Goal: Information Seeking & Learning: Understand process/instructions

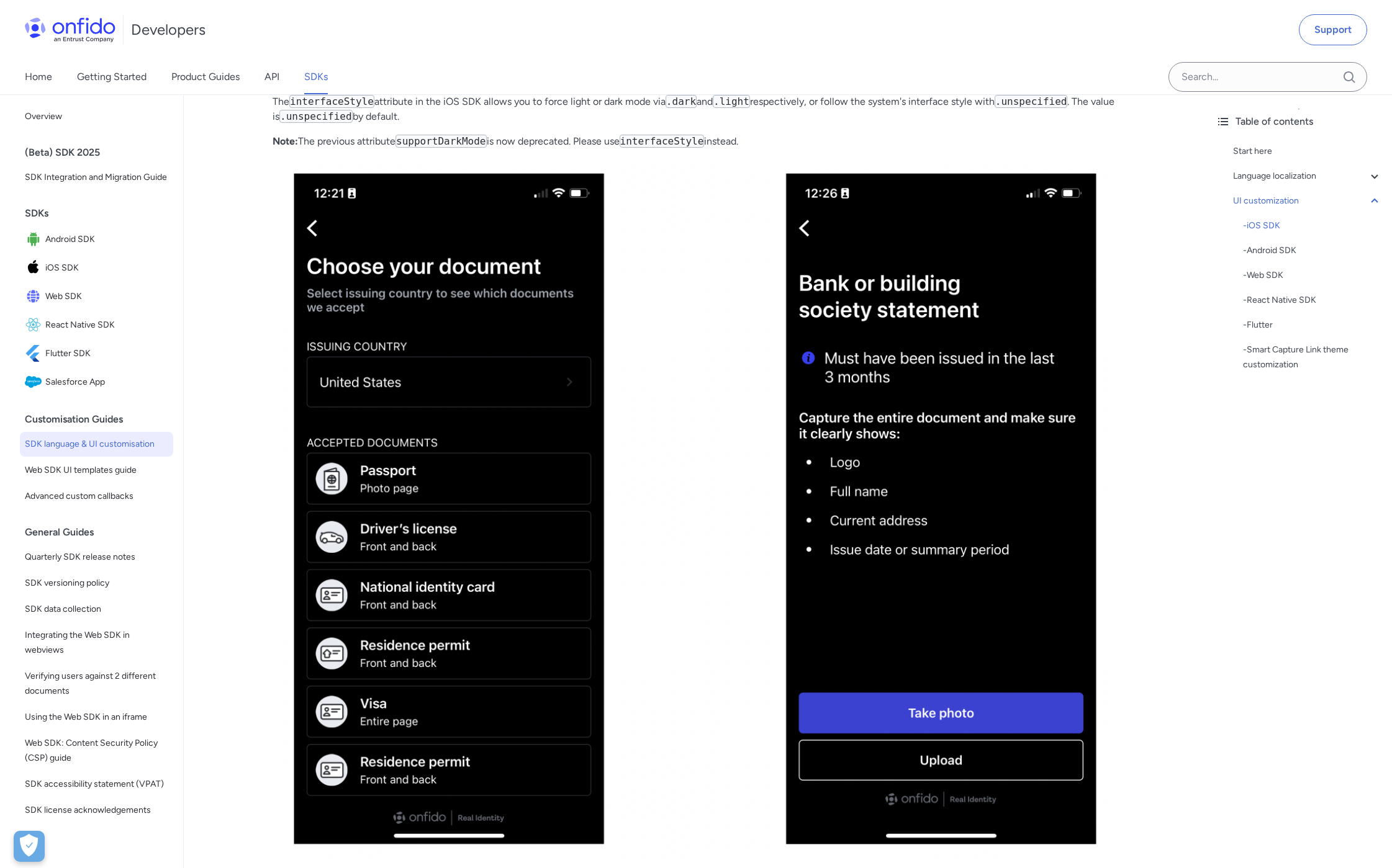
scroll to position [4135, 0]
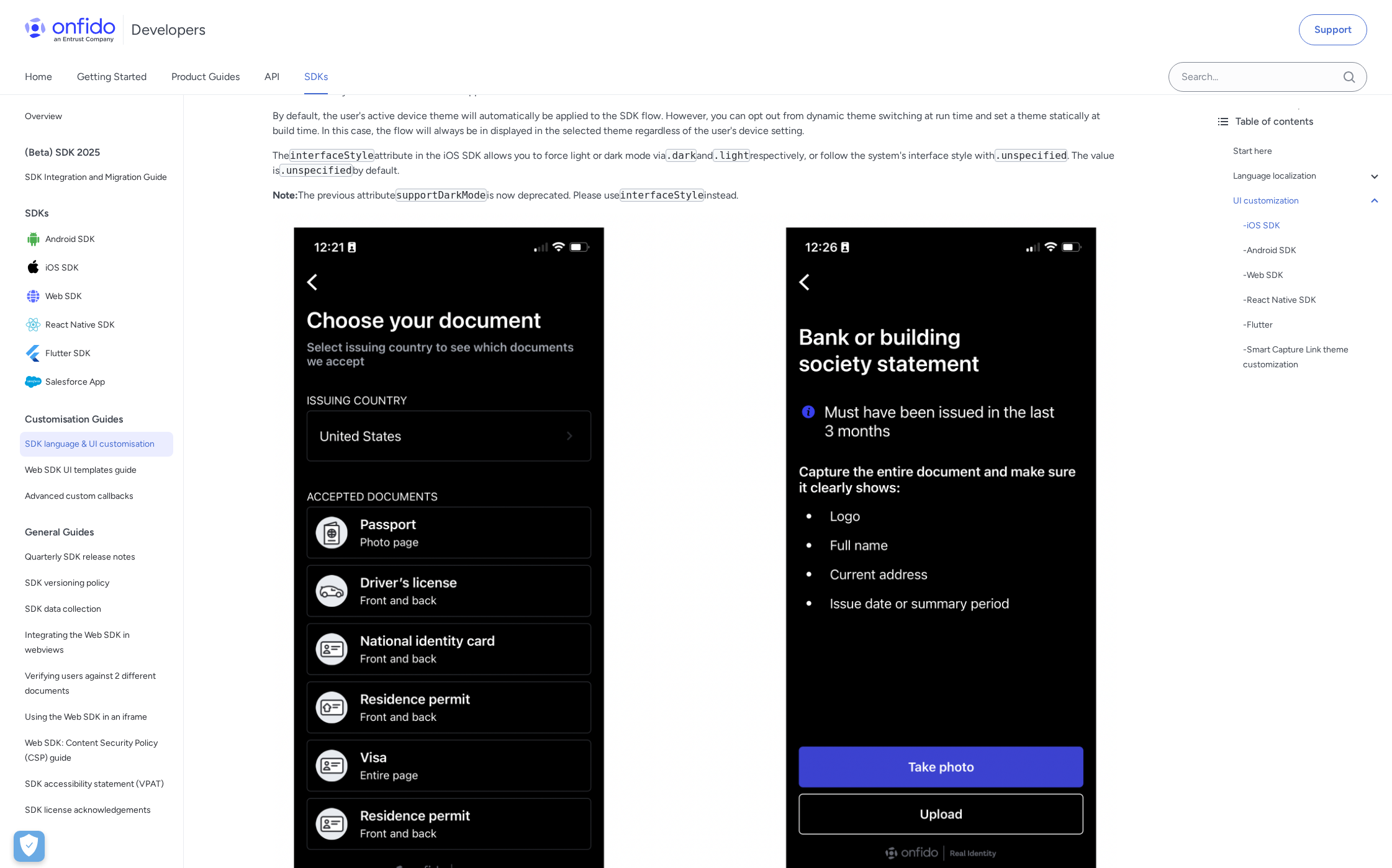
click at [731, 336] on img at bounding box center [695, 563] width 844 height 702
click at [702, 723] on img at bounding box center [695, 563] width 844 height 702
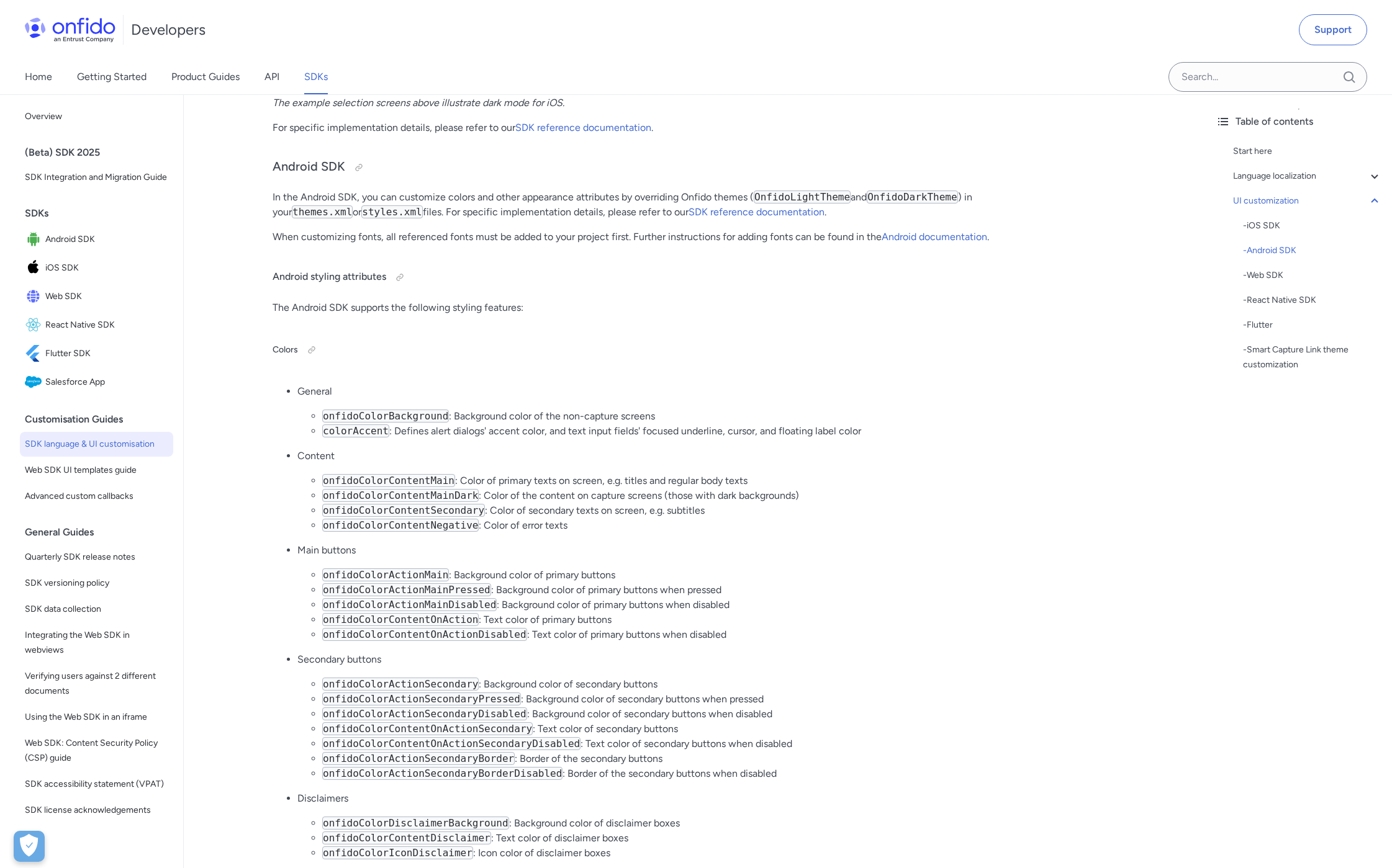
scroll to position [4931, 0]
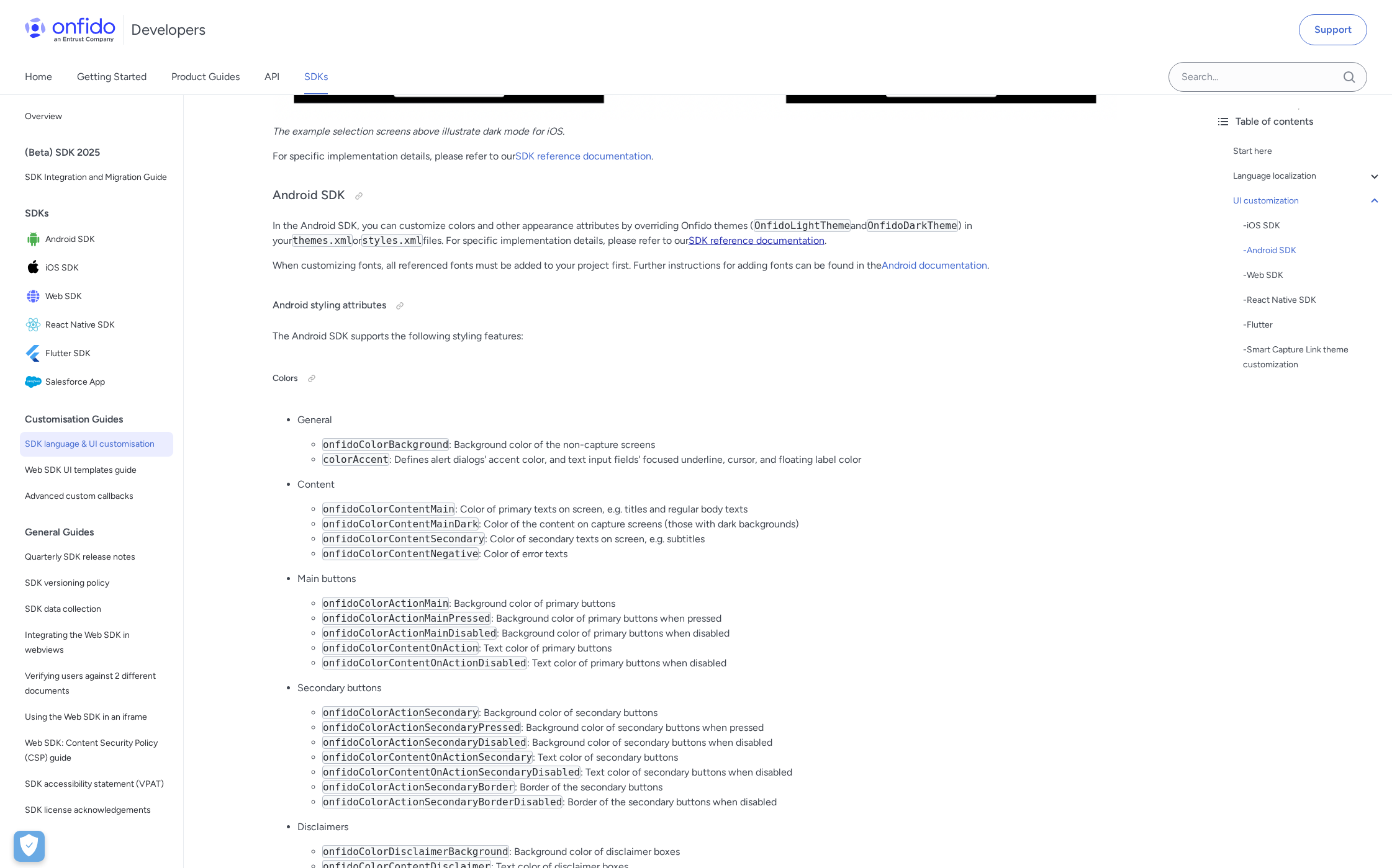
click at [689, 234] on link "SDK reference documentation" at bounding box center [757, 240] width 136 height 12
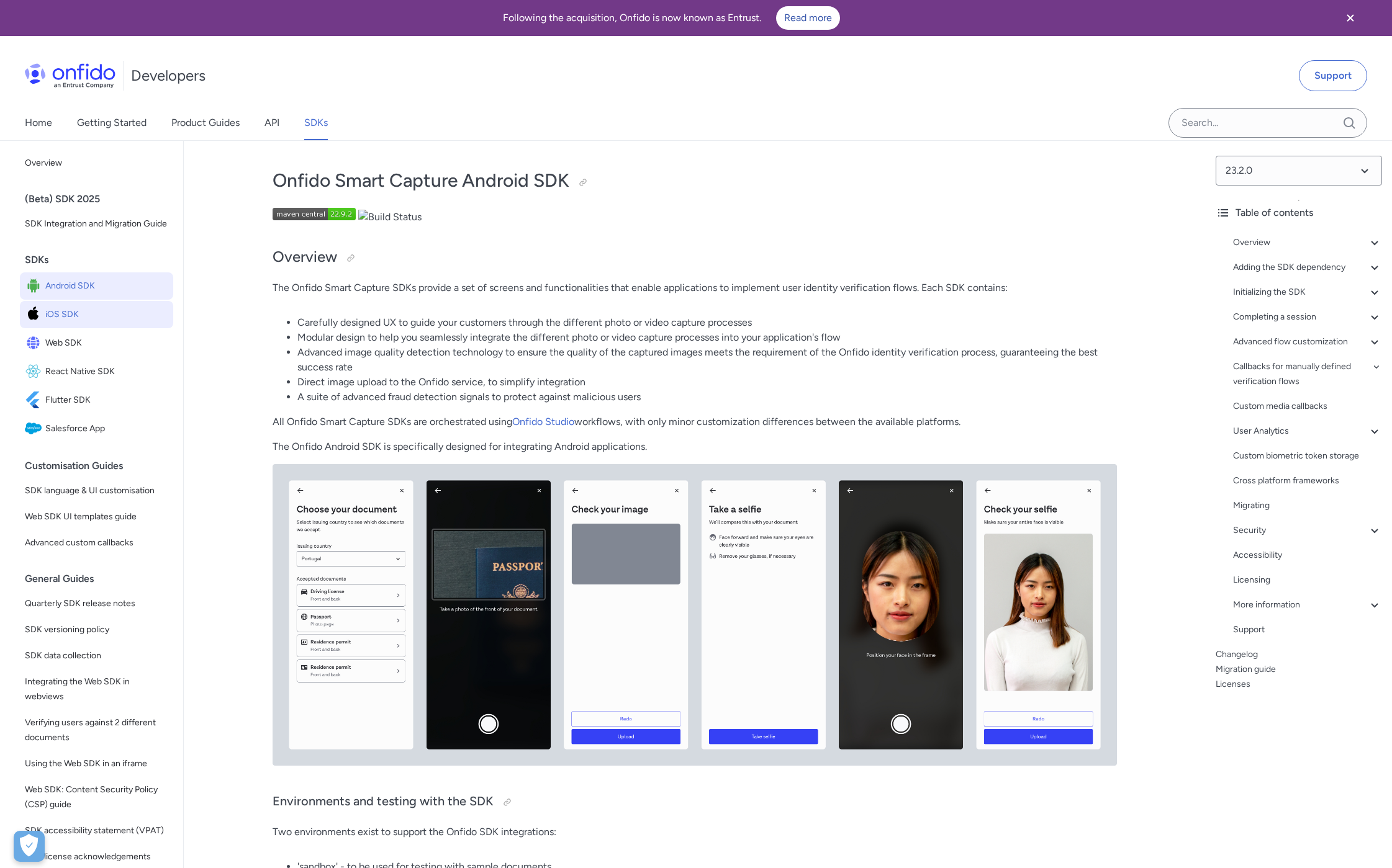
click at [106, 314] on span "iOS SDK" at bounding box center [106, 315] width 123 height 17
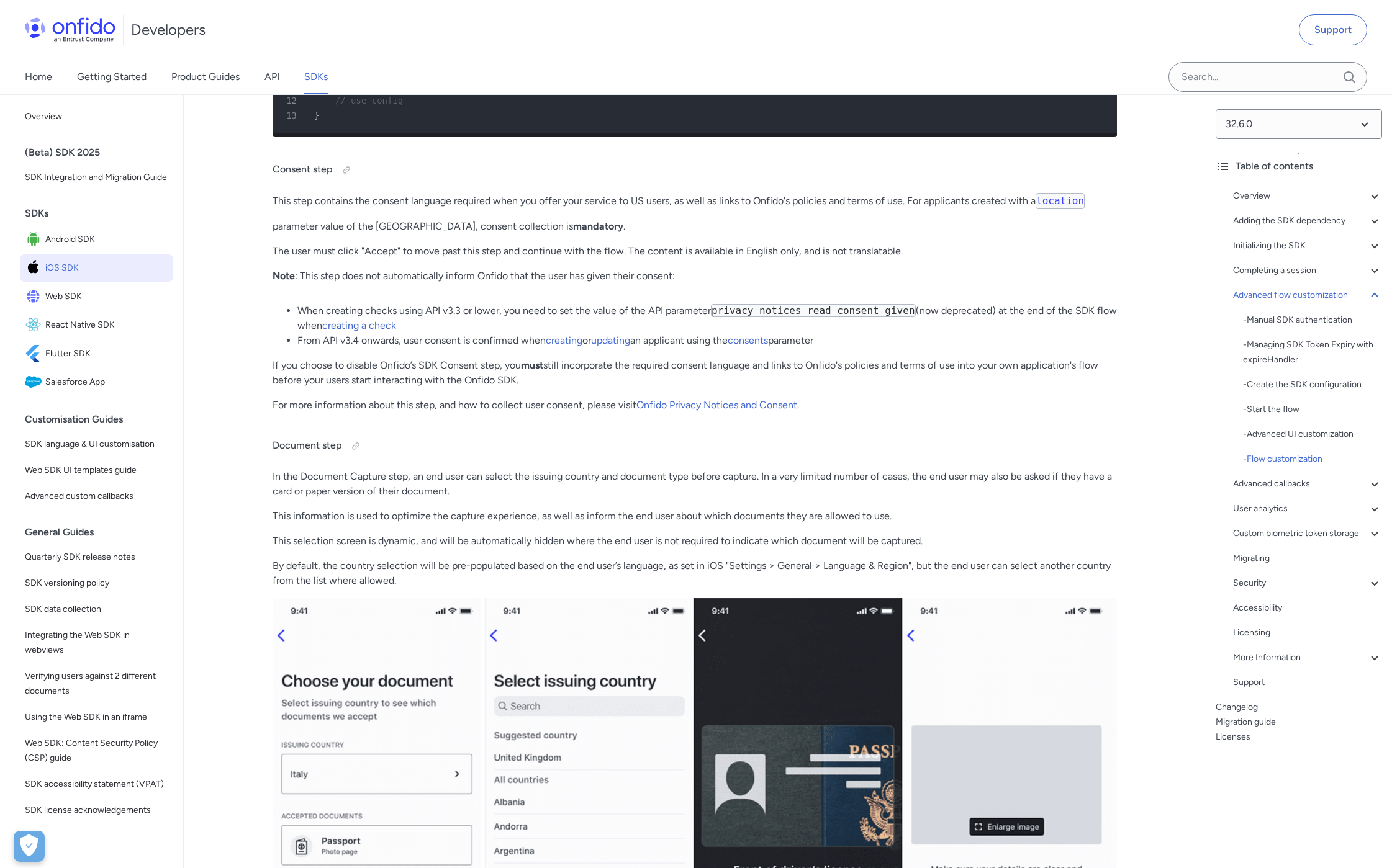
scroll to position [13633, 0]
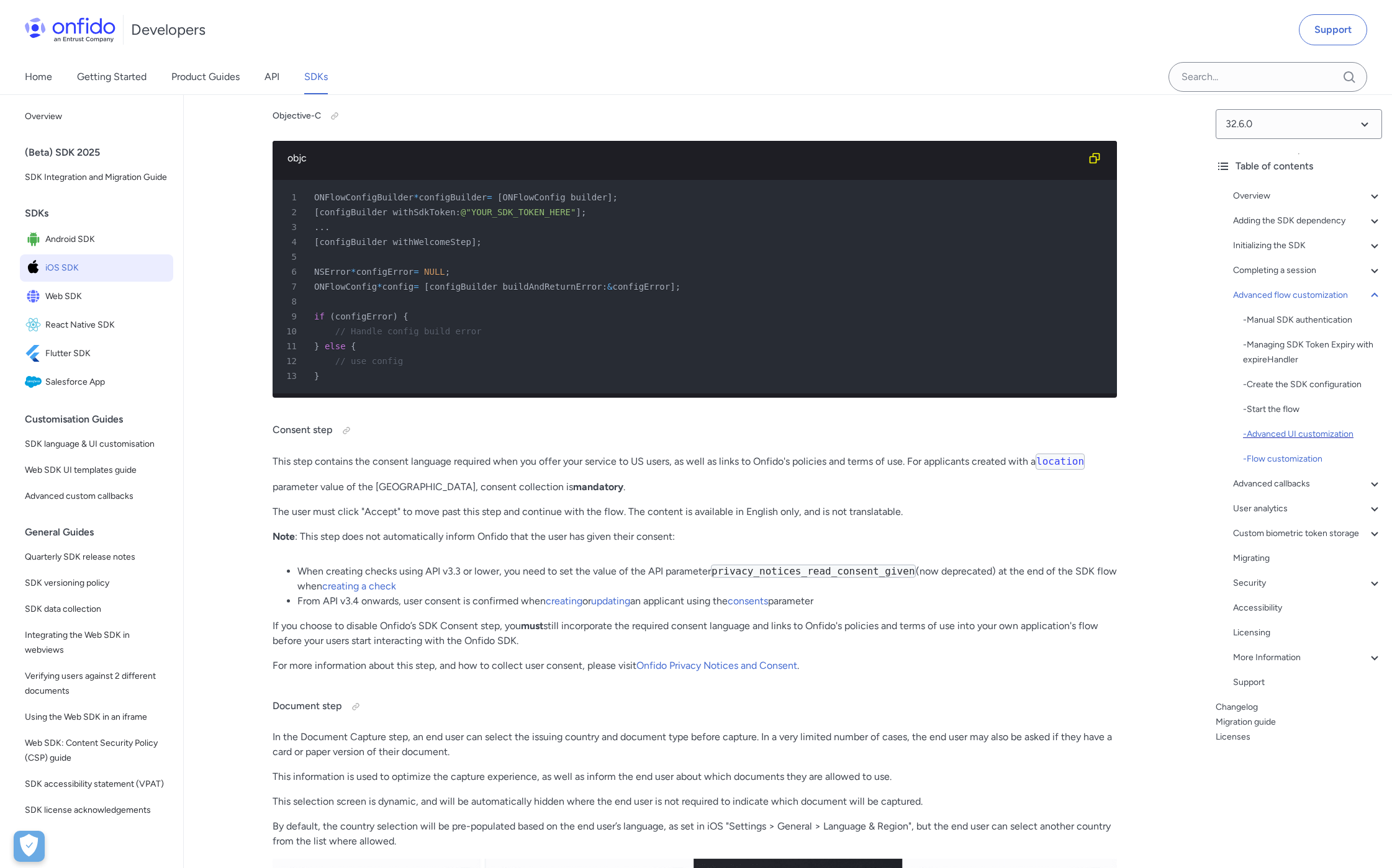
click at [1283, 438] on div "- Advanced UI customization" at bounding box center [1312, 434] width 139 height 15
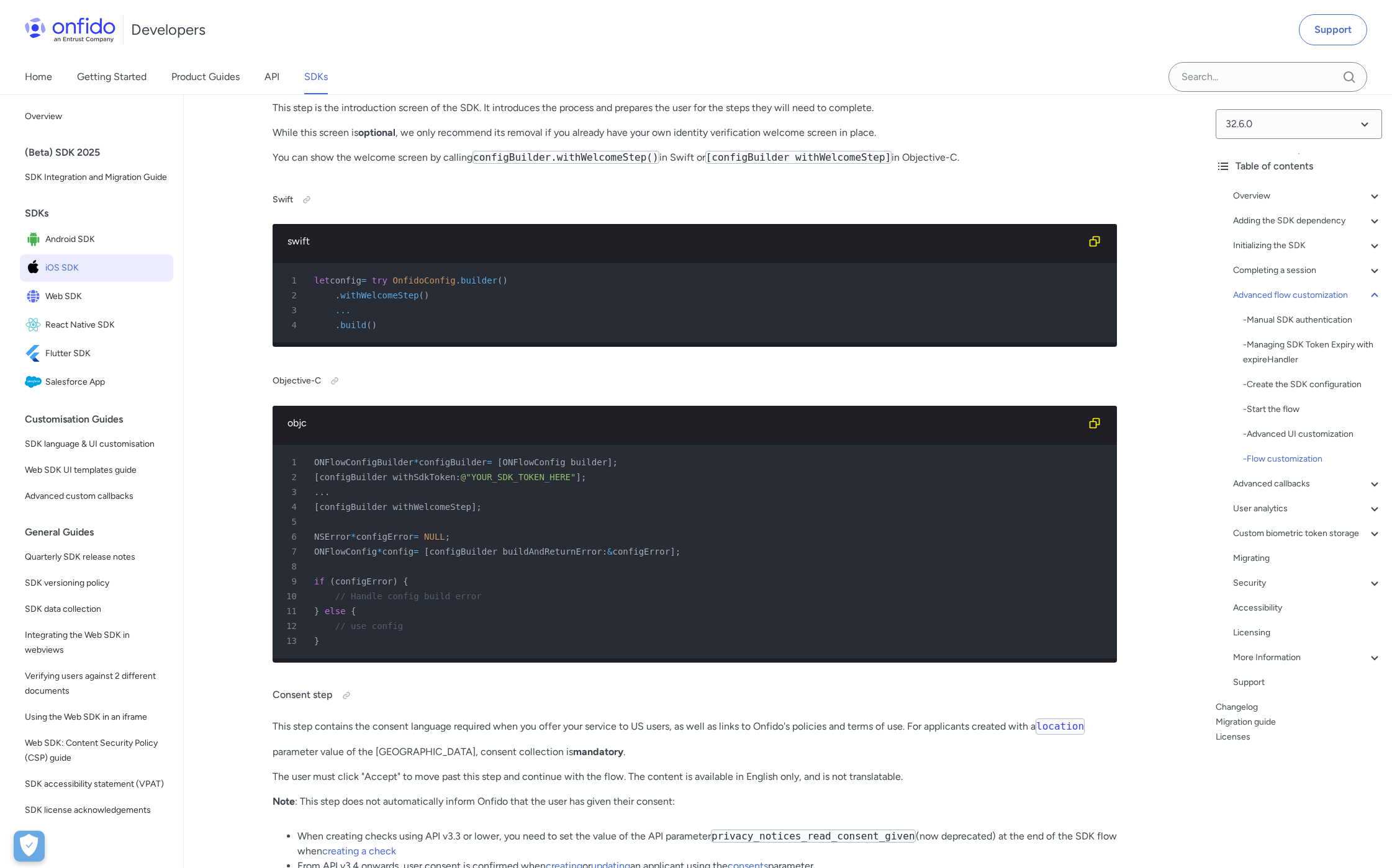
scroll to position [13166, 0]
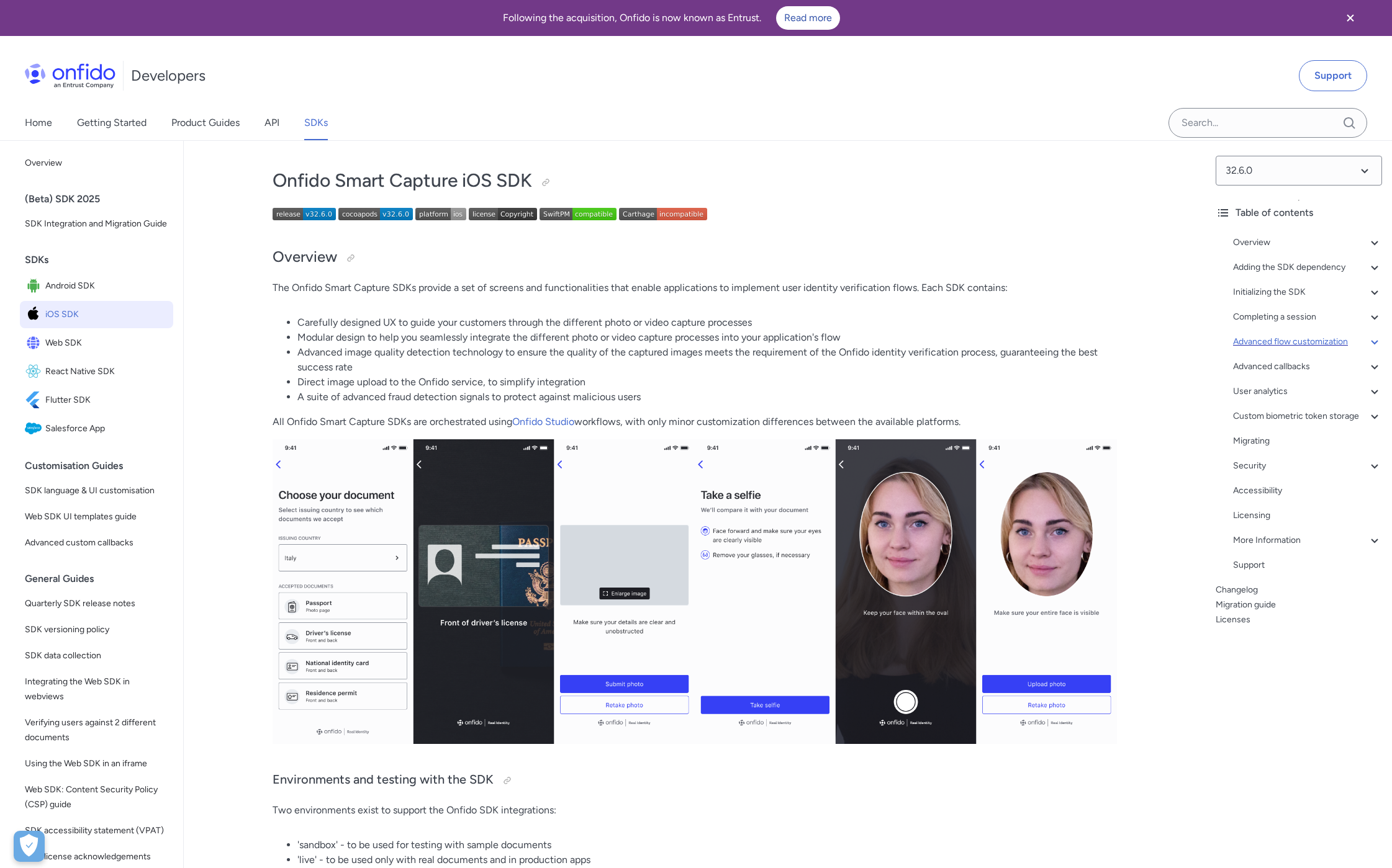
click at [1372, 341] on icon at bounding box center [1374, 342] width 7 height 5
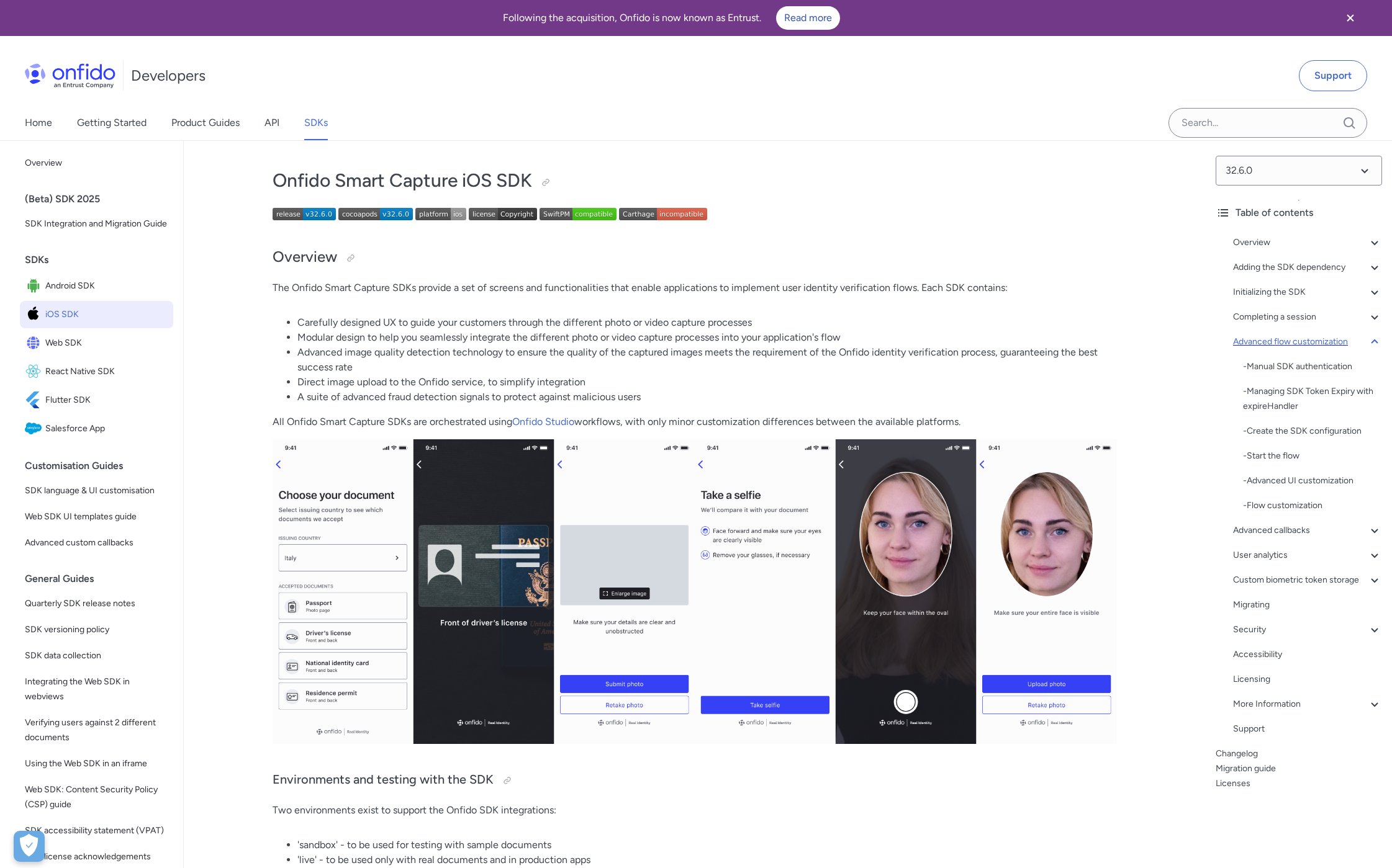
scroll to position [9939, 0]
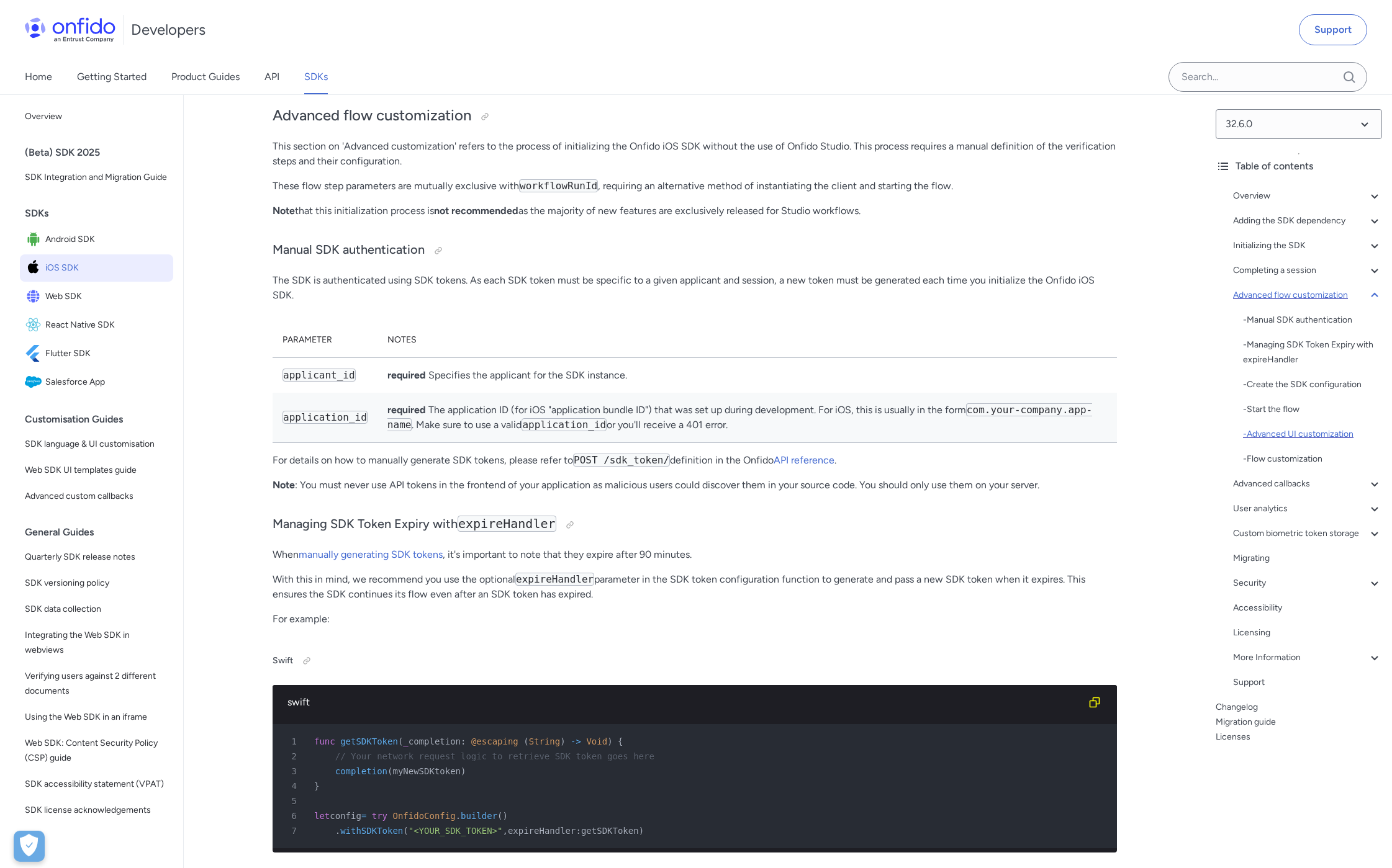
click at [1307, 436] on div "- Advanced UI customization" at bounding box center [1312, 434] width 139 height 15
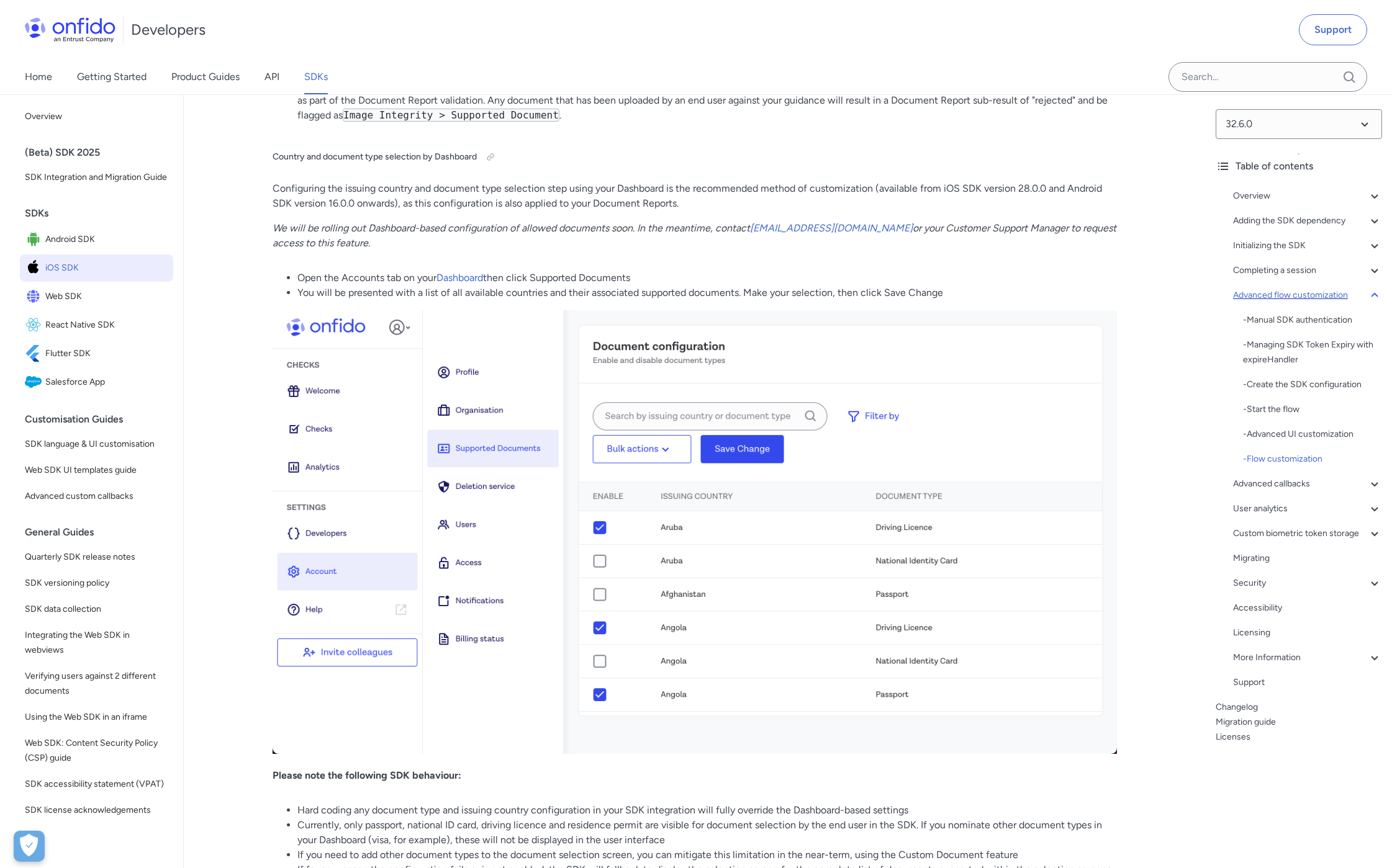
scroll to position [15566, 0]
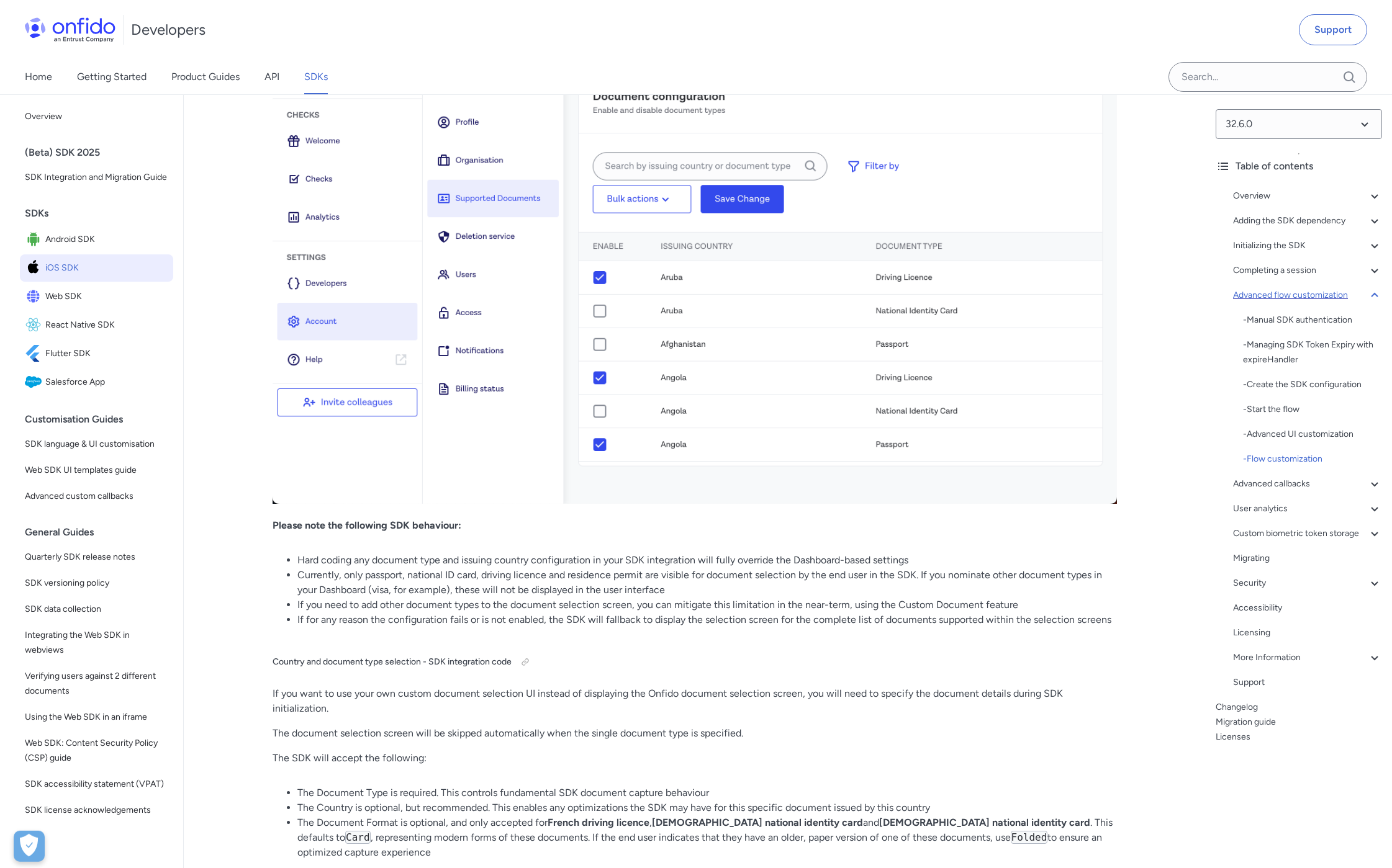
scroll to position [9939, 0]
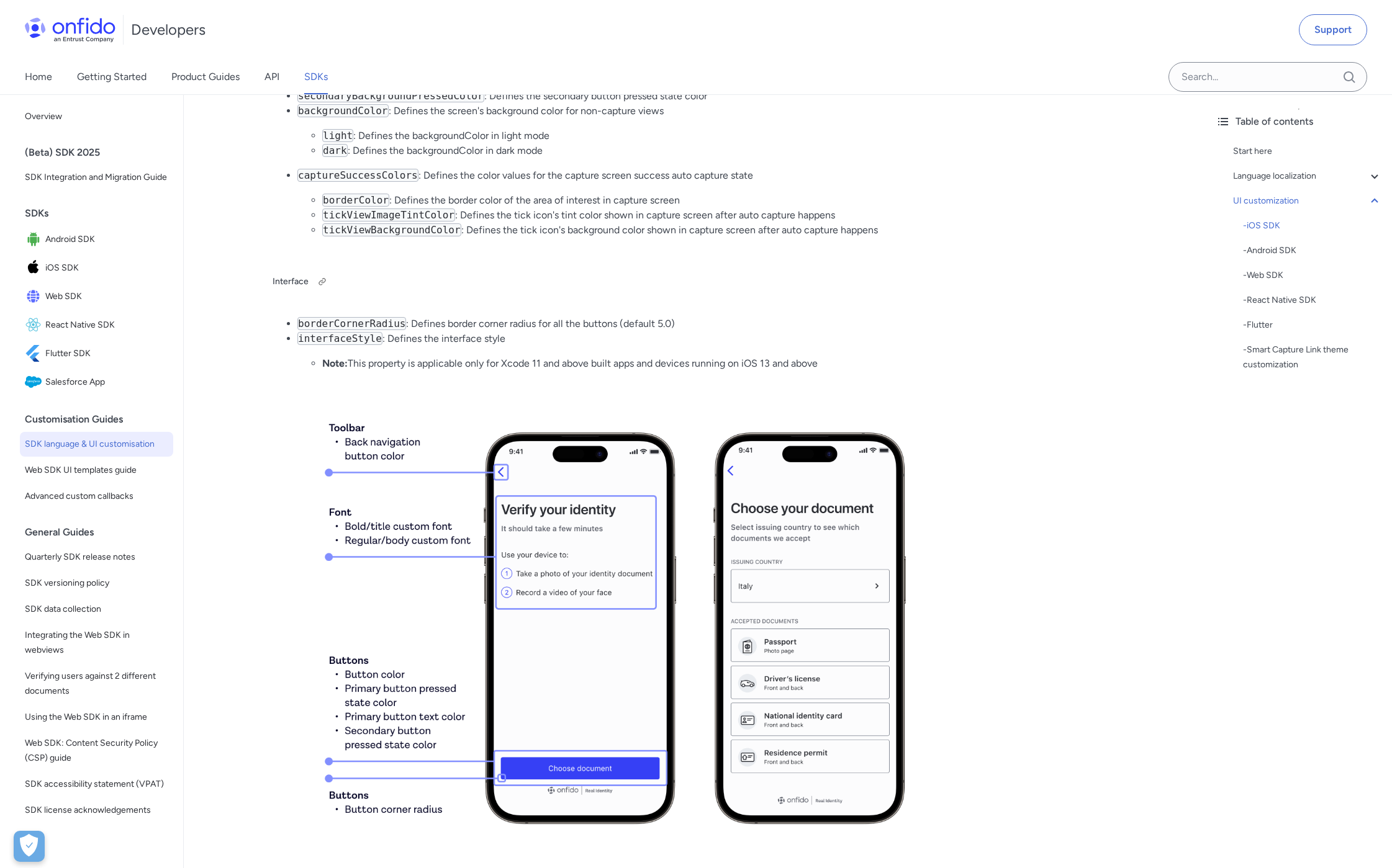
scroll to position [3108, 0]
click at [320, 277] on div at bounding box center [322, 281] width 10 height 10
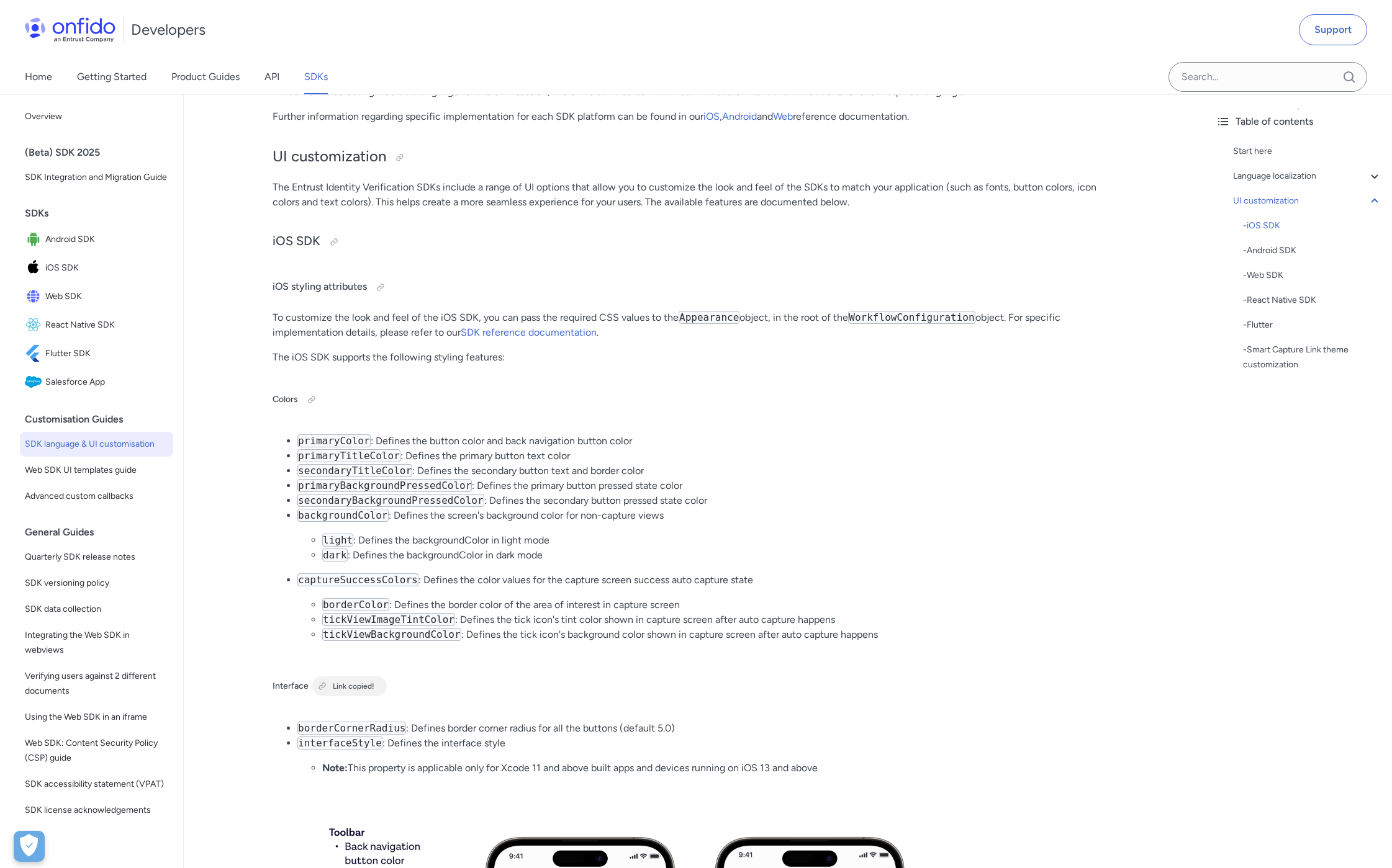
scroll to position [2686, 0]
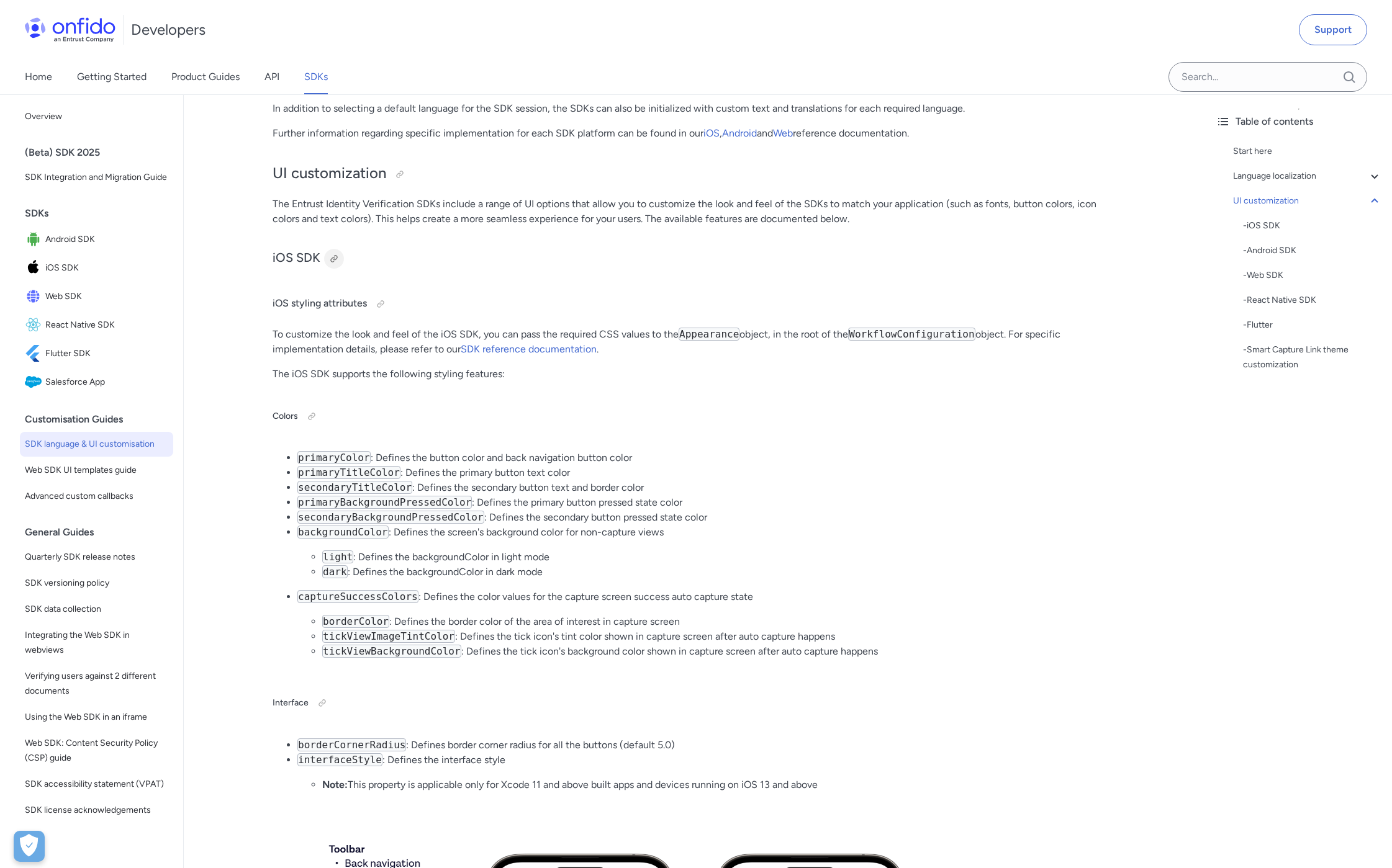
click at [337, 254] on div at bounding box center [334, 259] width 10 height 10
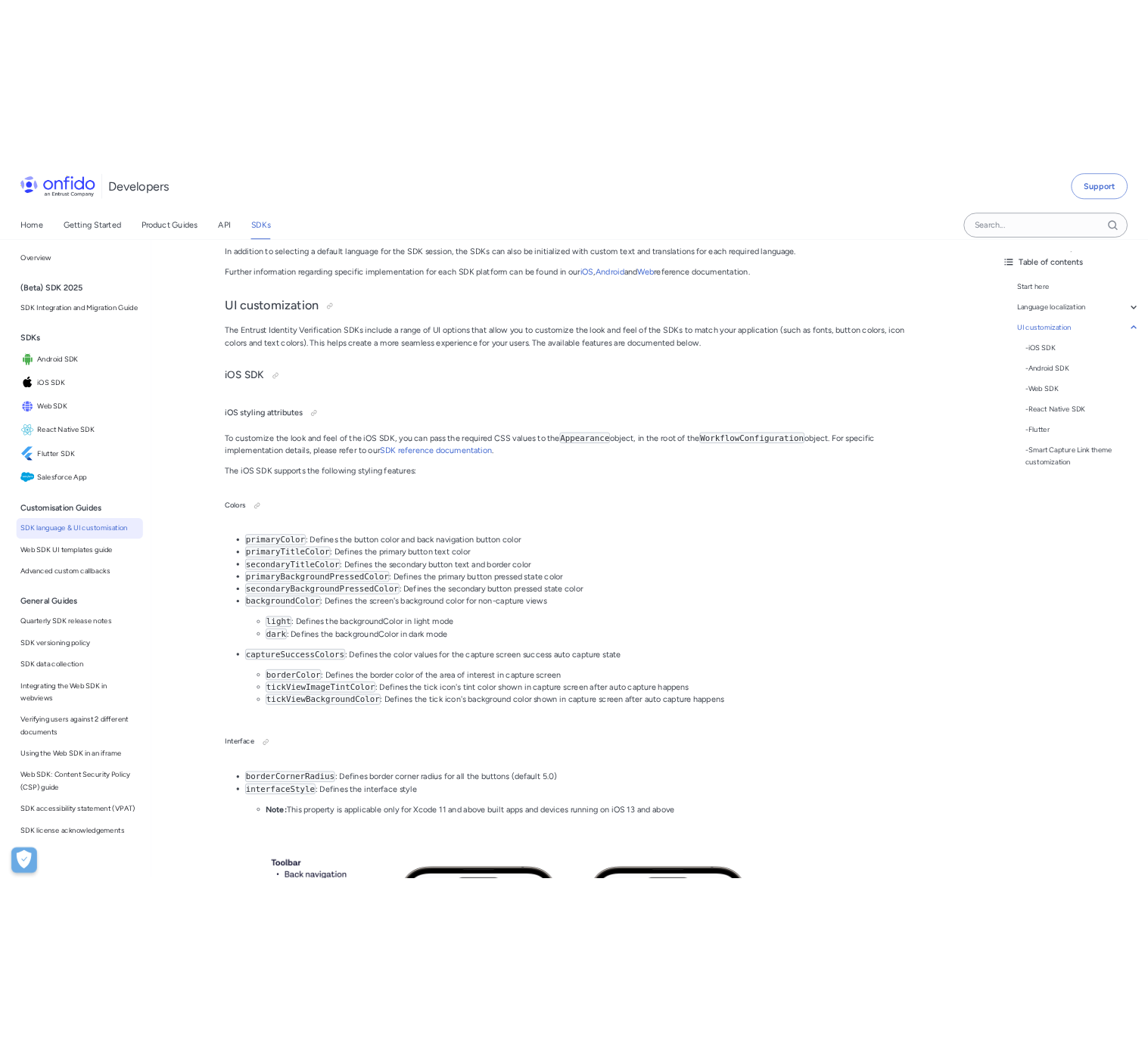
scroll to position [3171, 0]
